Goal: Task Accomplishment & Management: Manage account settings

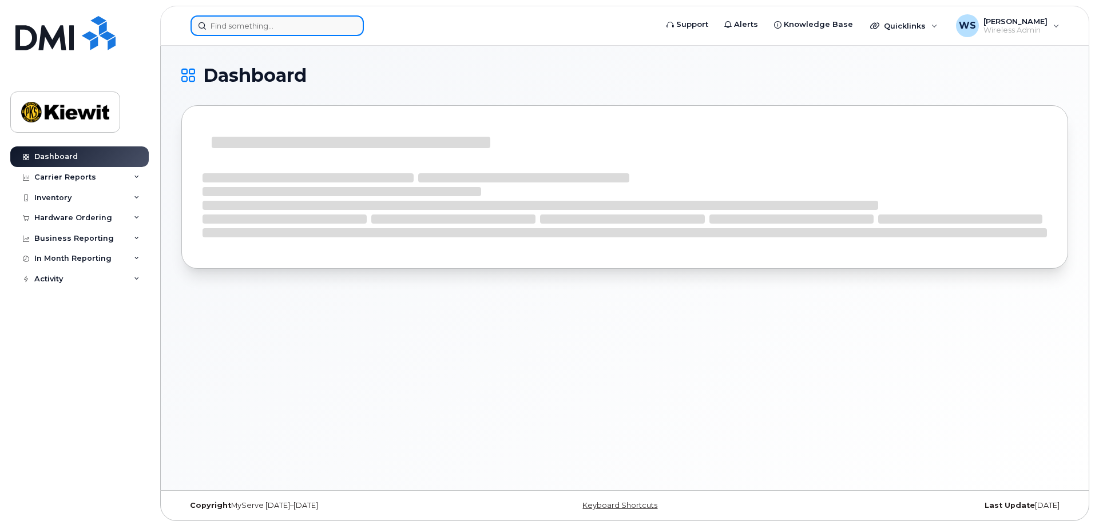
click at [250, 25] on input at bounding box center [276, 25] width 173 height 21
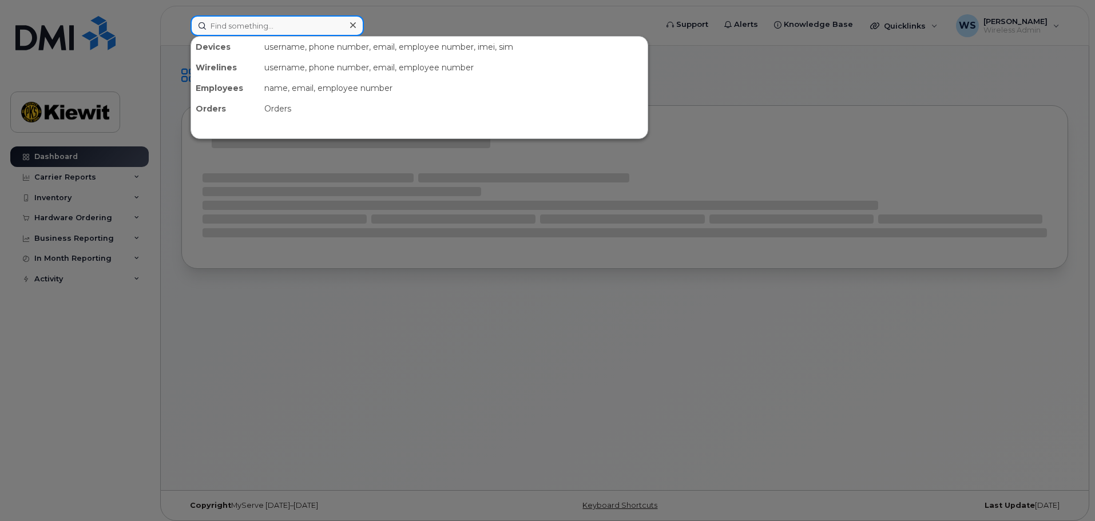
paste input "3435742532"
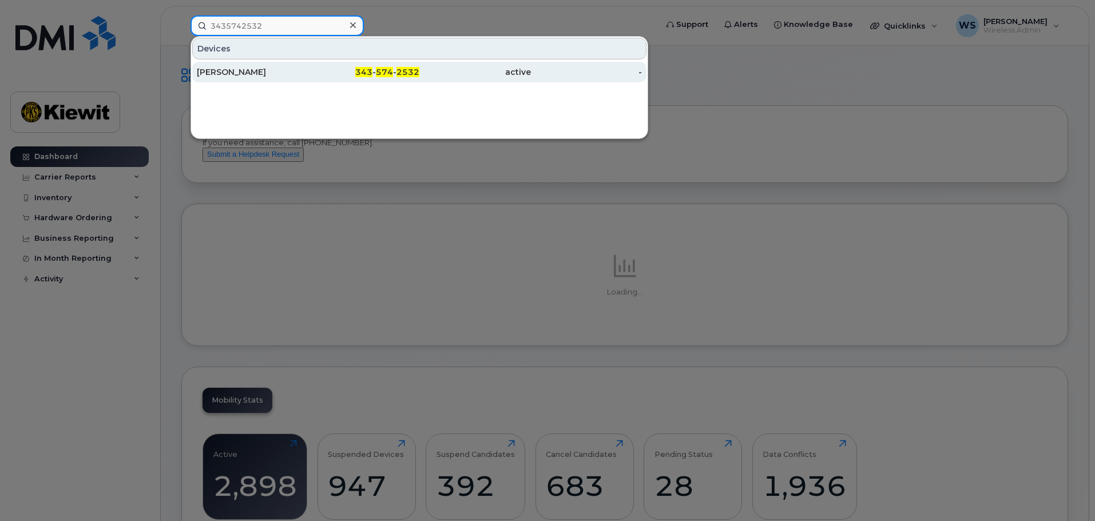
type input "3435742532"
click at [244, 73] on div "[PERSON_NAME]" at bounding box center [253, 71] width 112 height 11
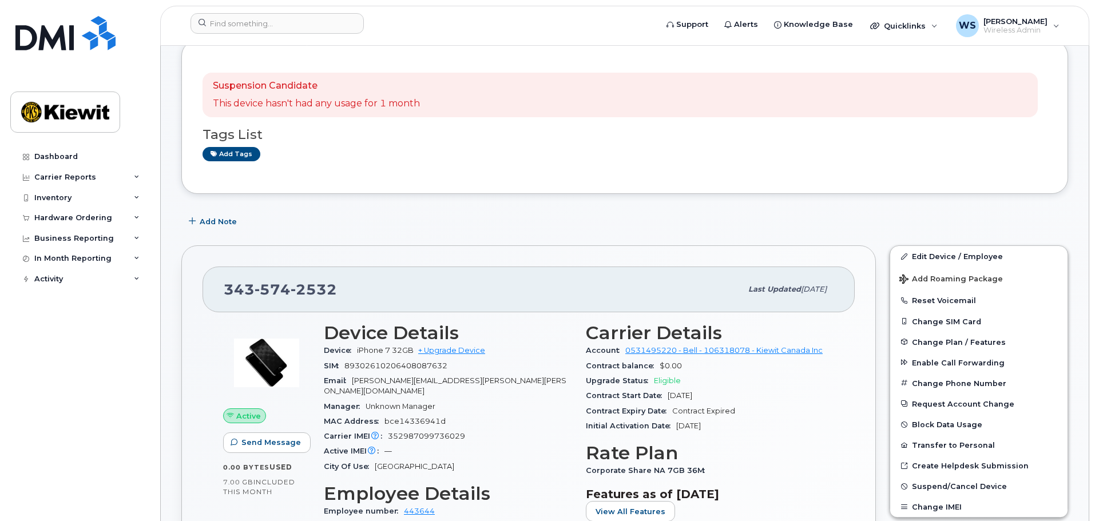
scroll to position [172, 0]
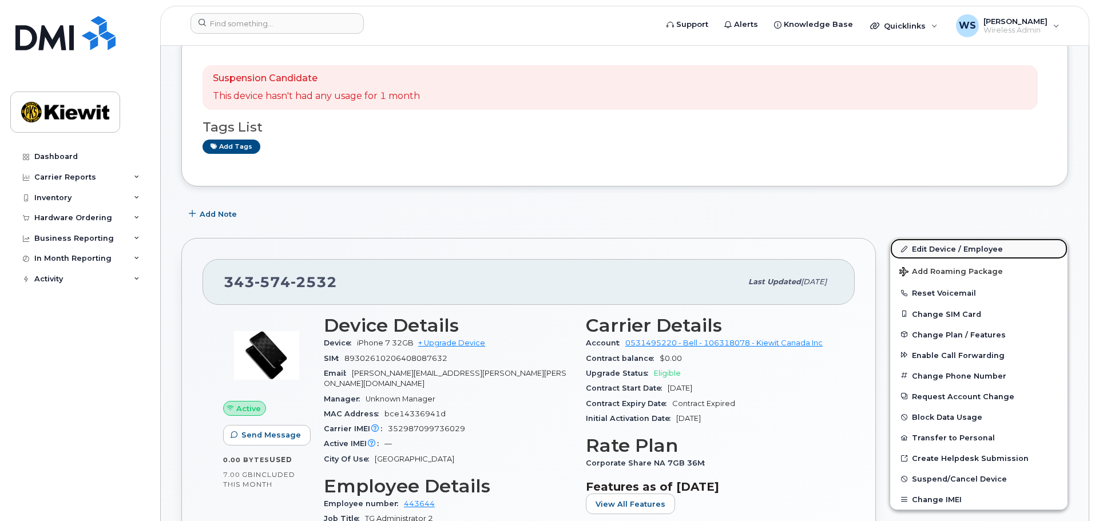
click at [966, 252] on link "Edit Device / Employee" at bounding box center [978, 249] width 177 height 21
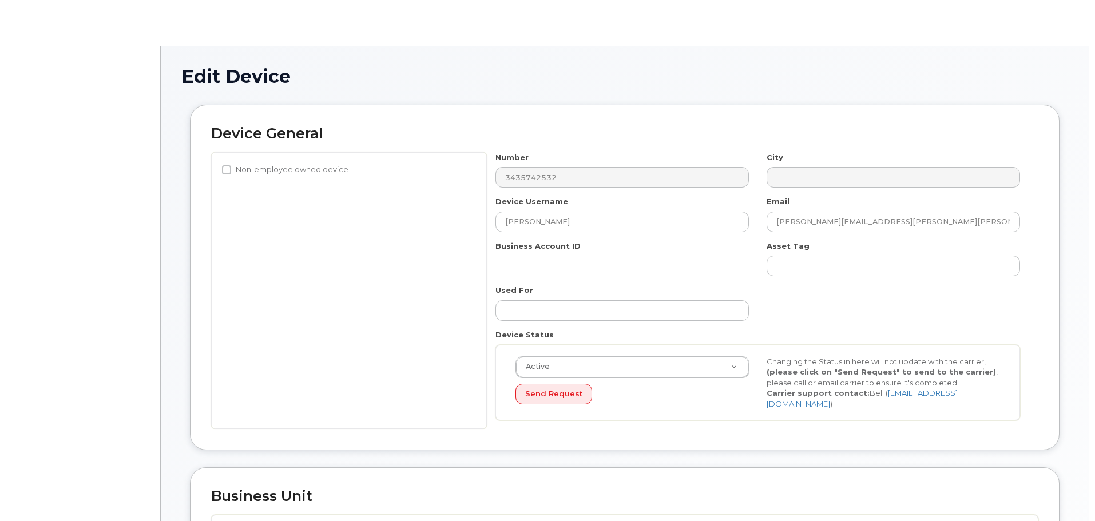
select select "14059"
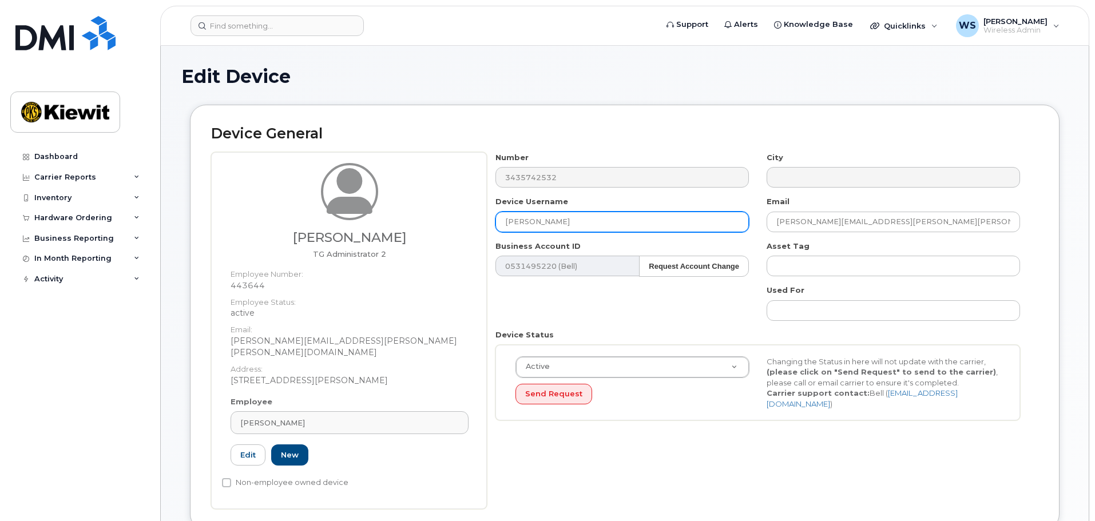
drag, startPoint x: 633, startPoint y: 223, endPoint x: 343, endPoint y: 209, distance: 290.3
click at [344, 209] on div "[PERSON_NAME] TG Administrator 2 Employee Number: 443644 Employee Status: activ…" at bounding box center [624, 330] width 827 height 357
paste input "DO NOT SUSPEND - iPad Trusted Number"
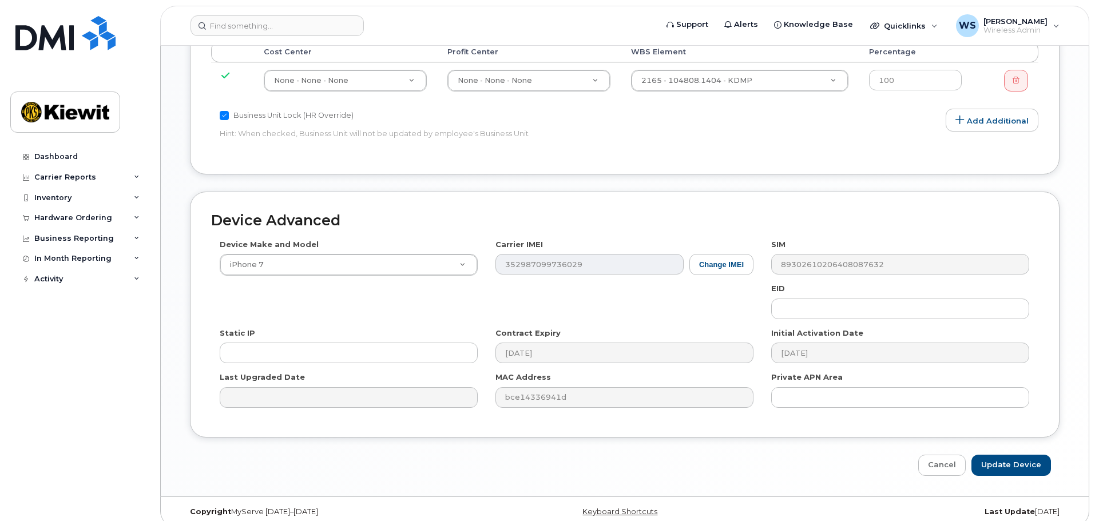
scroll to position [670, 0]
type input "DO NOT SUSPEND - iPad Trusted Number"
click at [1006, 454] on input "Update Device" at bounding box center [1011, 464] width 80 height 21
type input "Saving..."
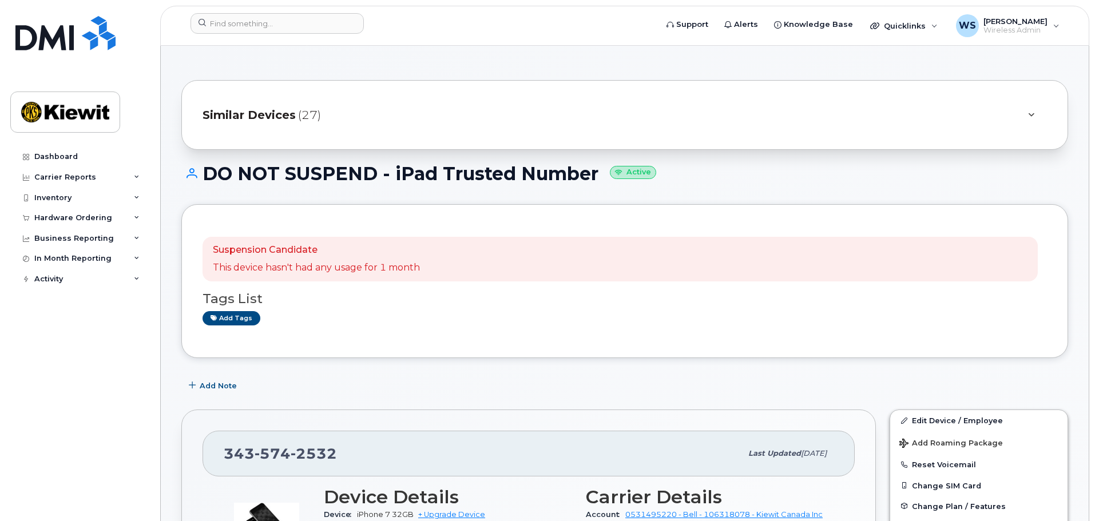
click at [147, 423] on div "Dashboard Carrier Reports Monthly Billing Data Daily Data Pooling Data Behavior…" at bounding box center [80, 324] width 141 height 357
